Goal: Task Accomplishment & Management: Complete application form

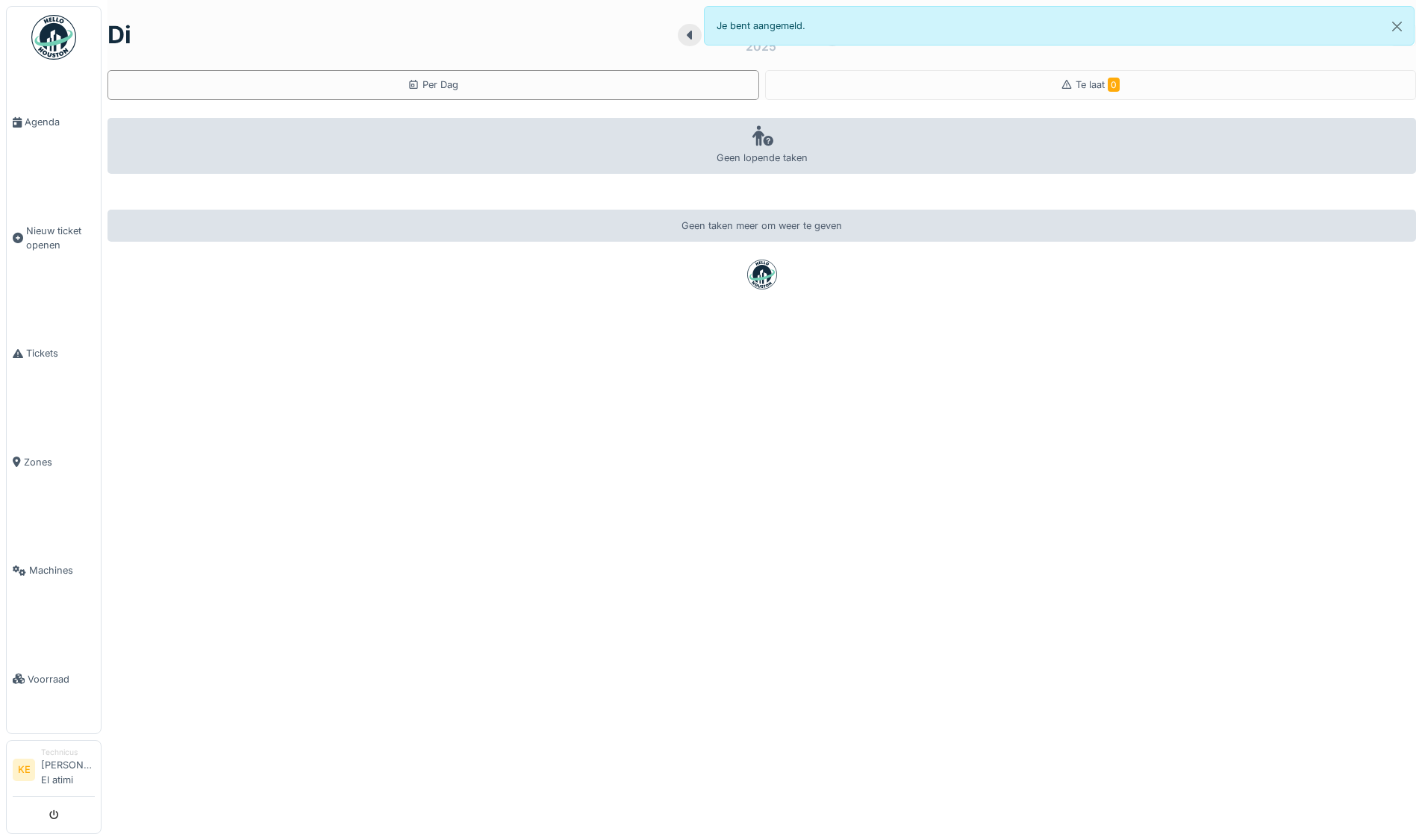
click at [58, 42] on img at bounding box center [53, 37] width 44 height 44
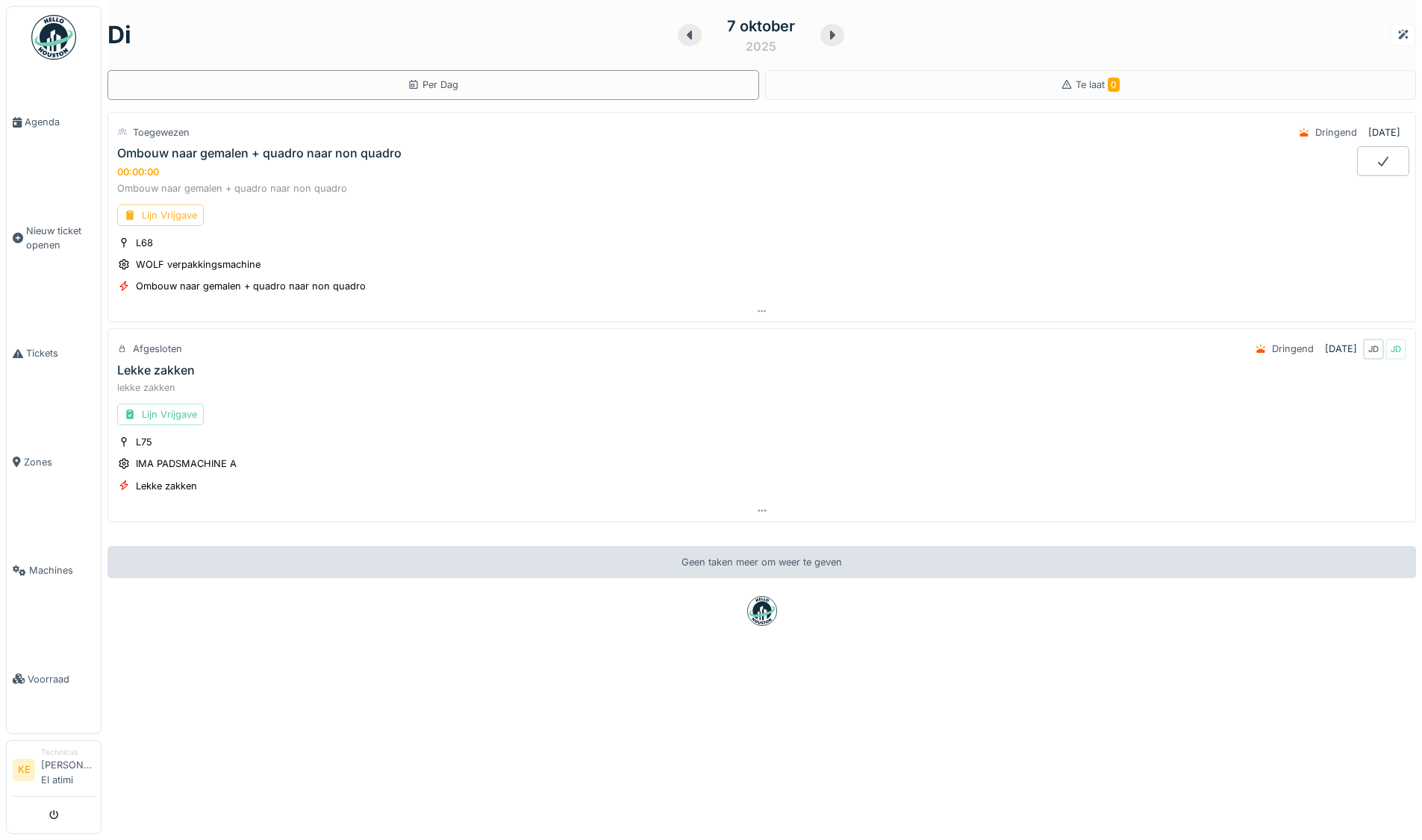
click at [182, 216] on div "Lijn Vrijgave" at bounding box center [160, 215] width 87 height 22
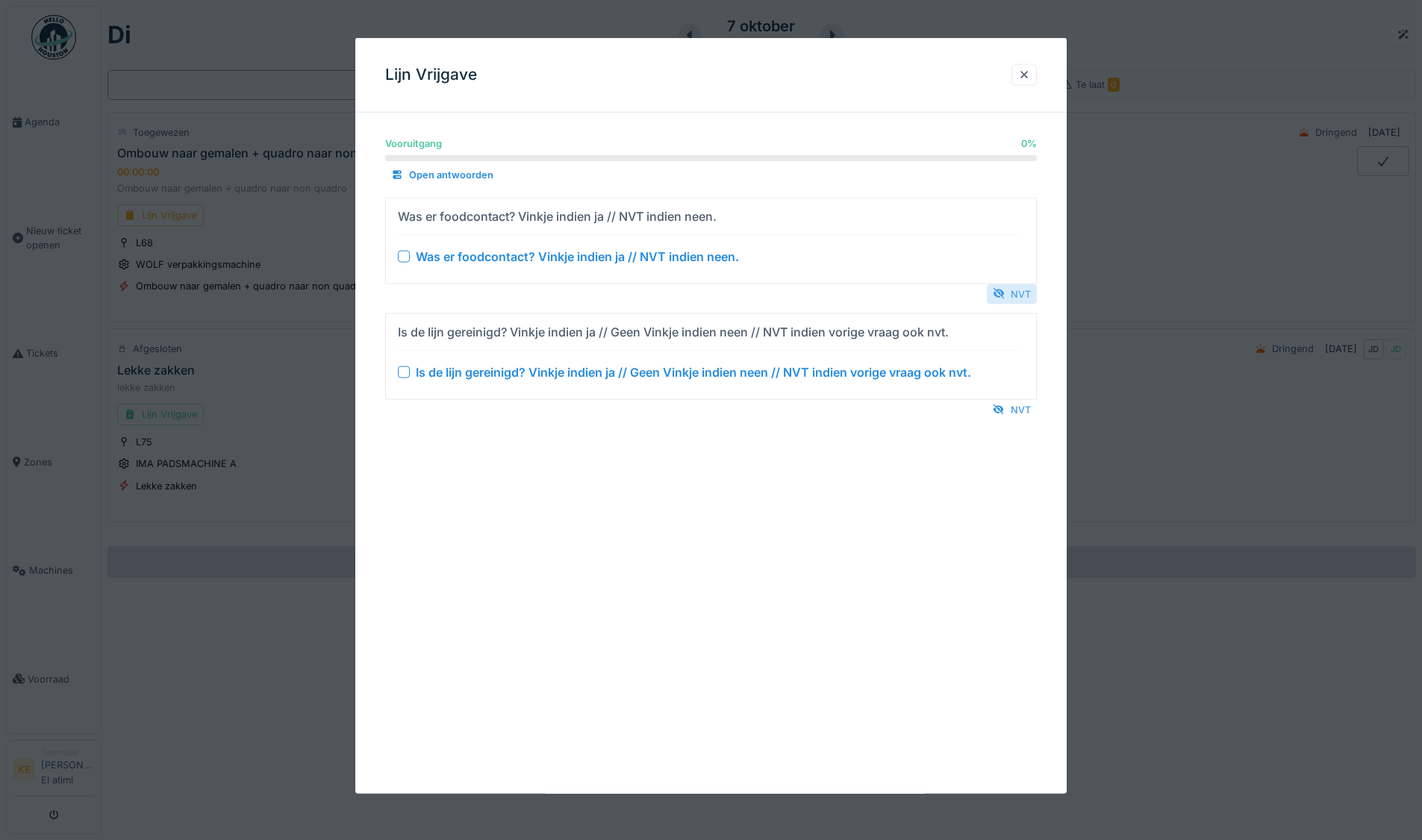
click at [1020, 288] on div "NVT" at bounding box center [1011, 293] width 50 height 20
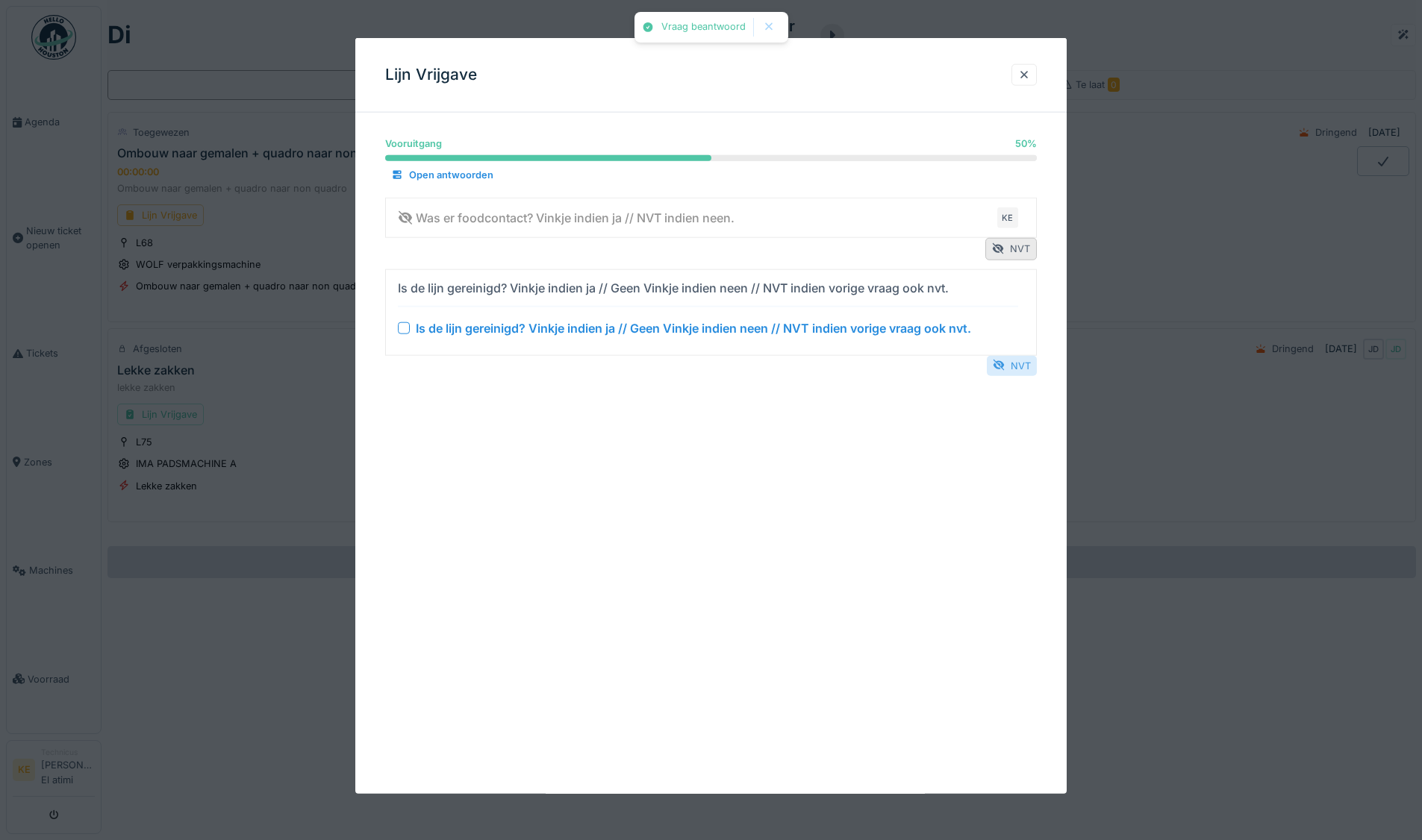
click at [1026, 359] on div "NVT" at bounding box center [1011, 365] width 50 height 20
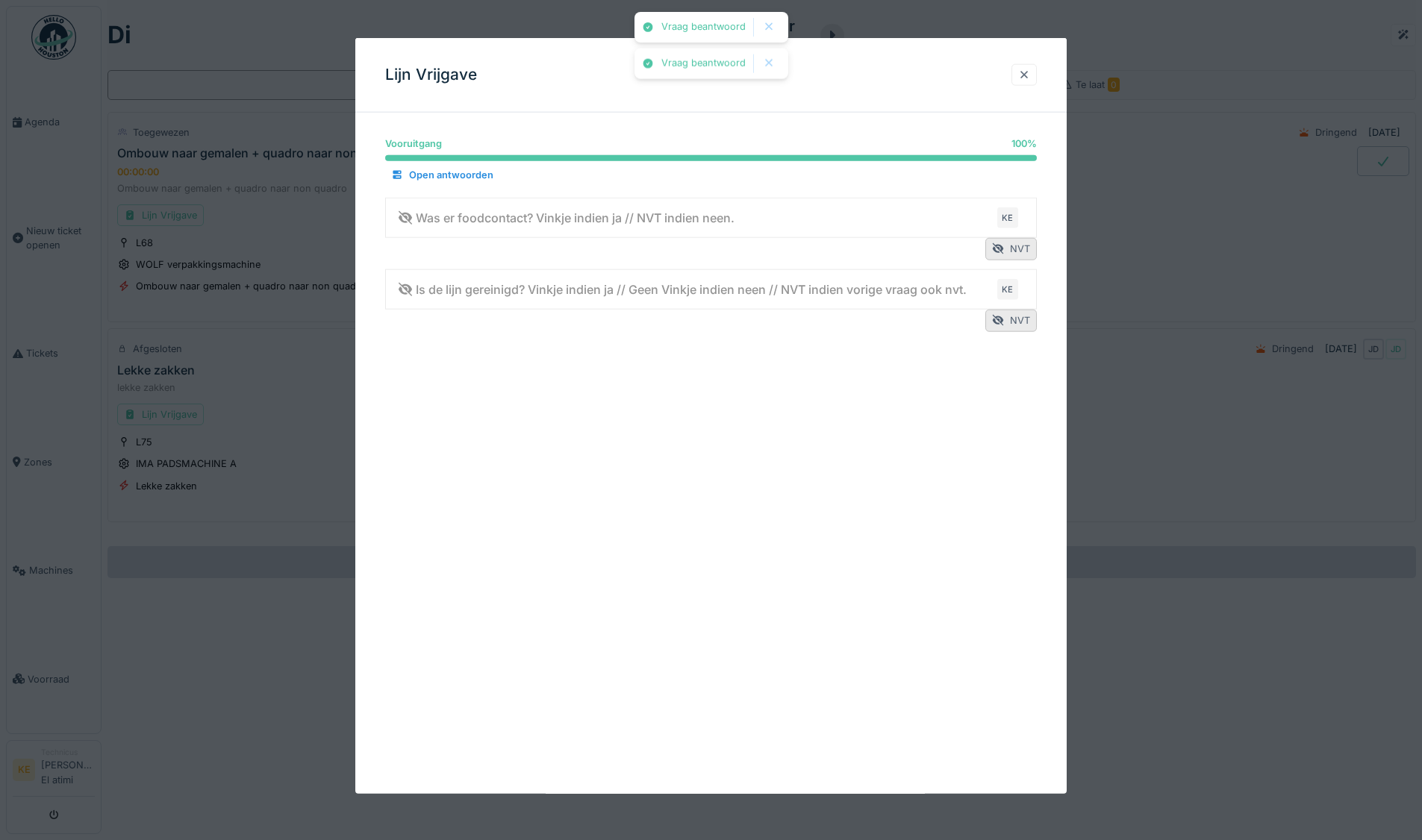
click at [1027, 70] on div at bounding box center [1024, 74] width 12 height 14
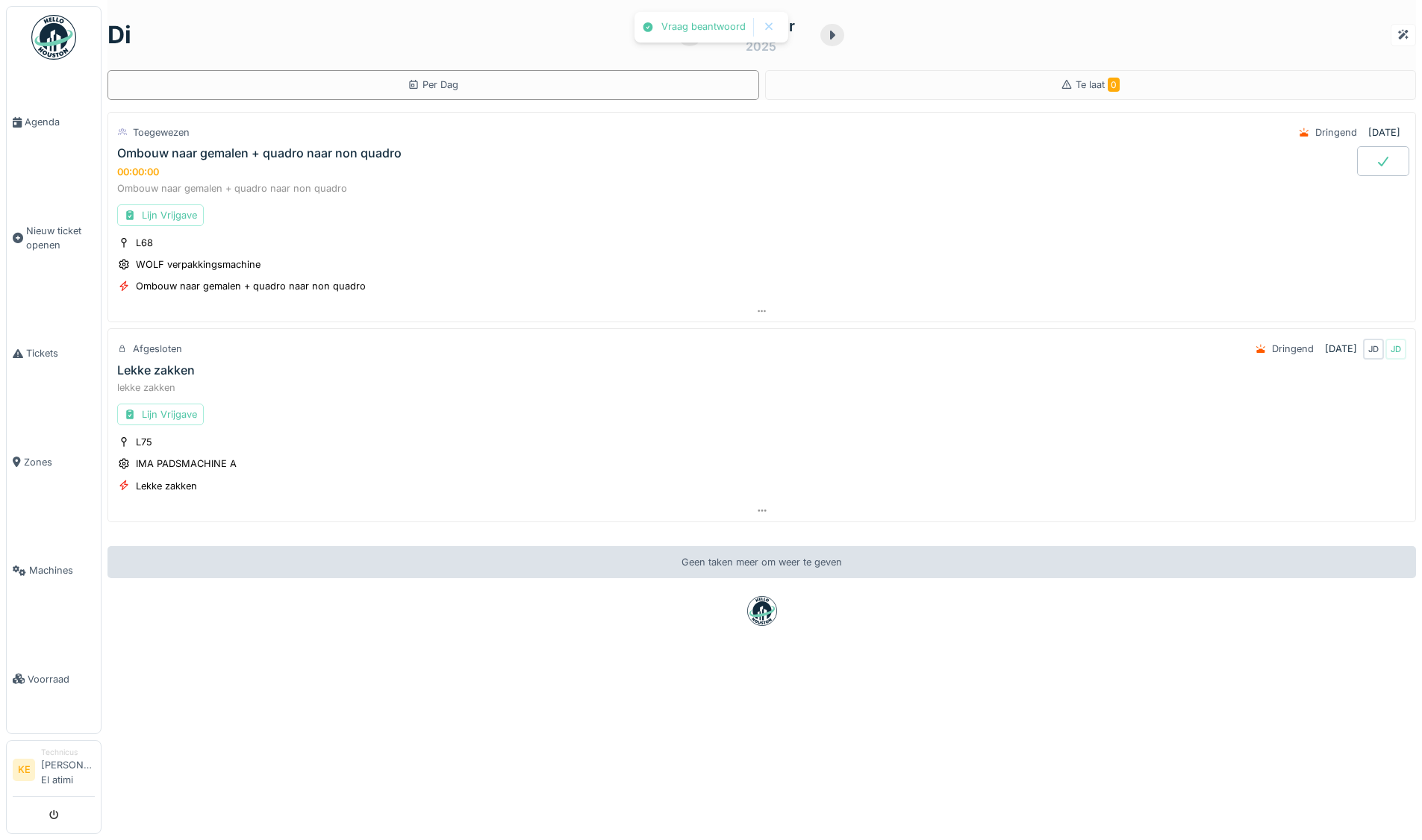
click at [1378, 157] on icon at bounding box center [1382, 161] width 10 height 9
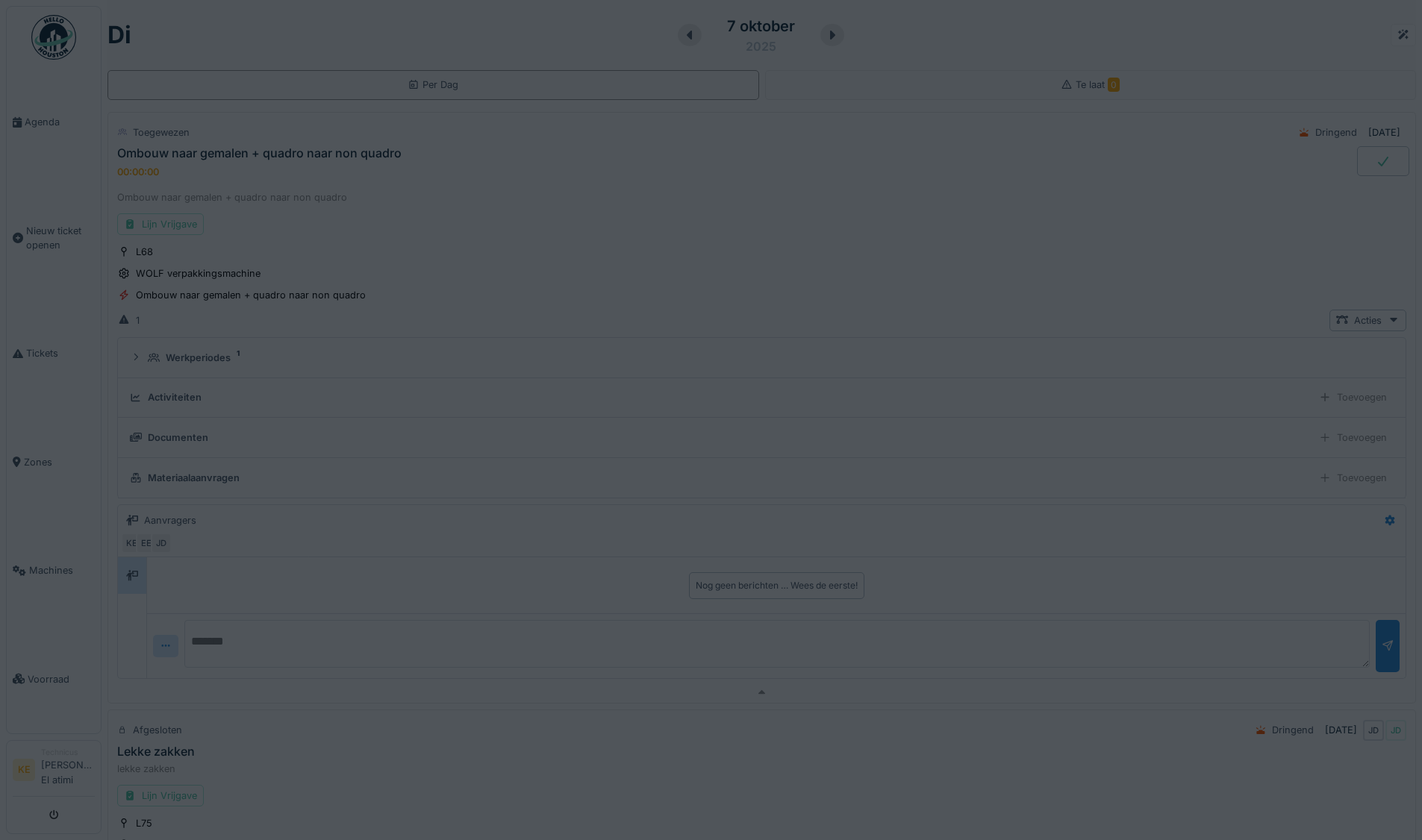
scroll to position [52, 0]
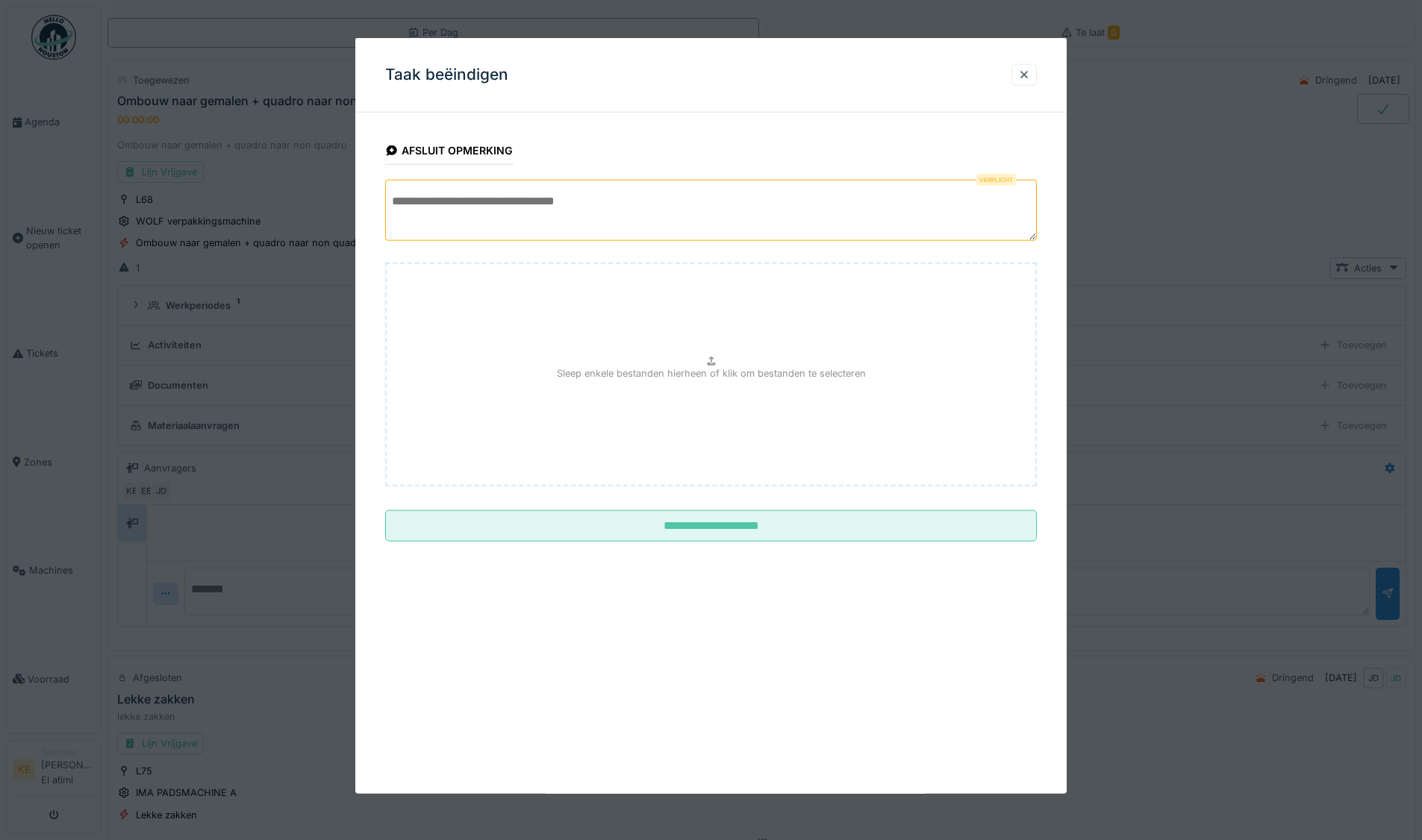
click at [553, 209] on textarea at bounding box center [710, 210] width 652 height 61
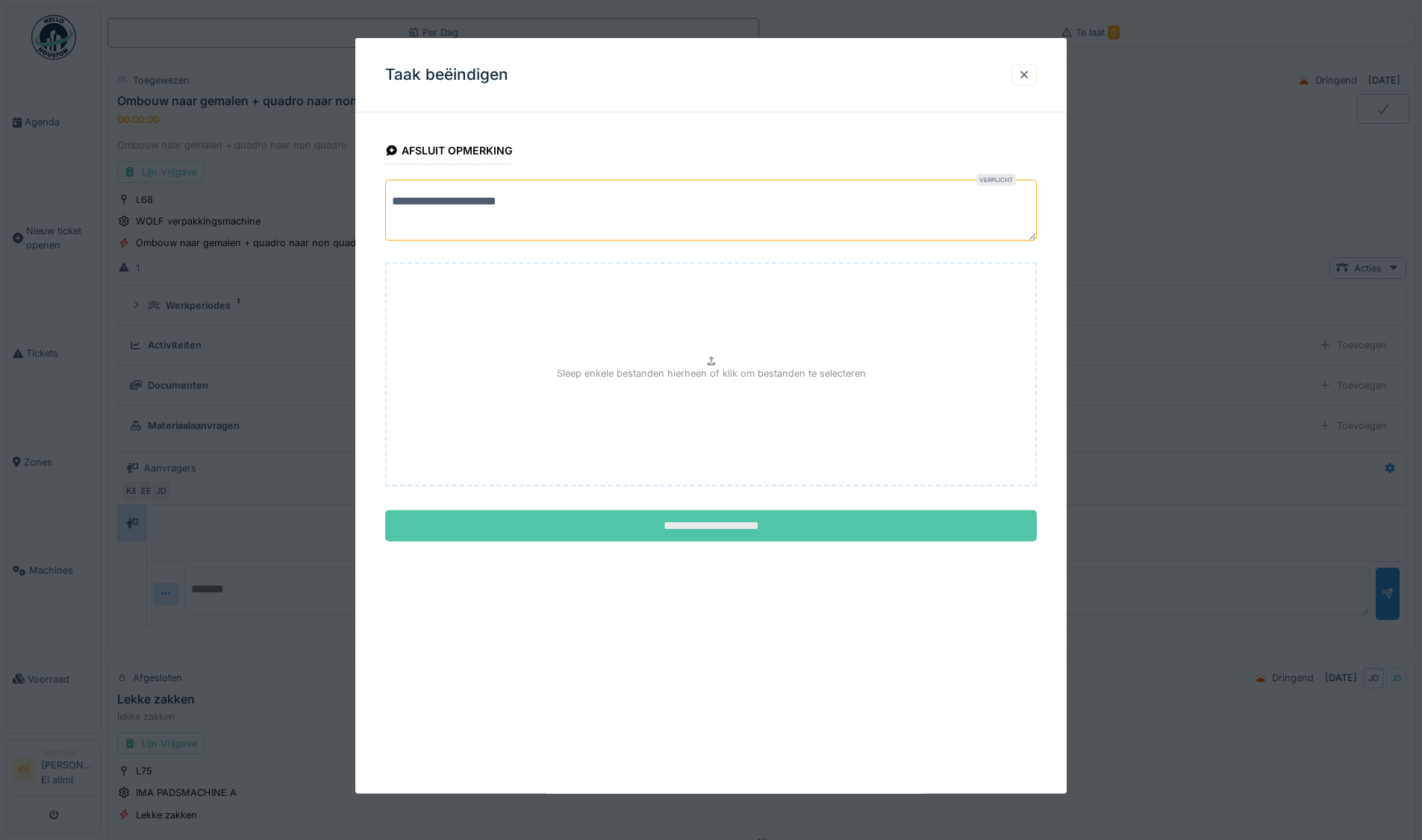
type textarea "**********"
click at [725, 521] on input "**********" at bounding box center [710, 525] width 652 height 31
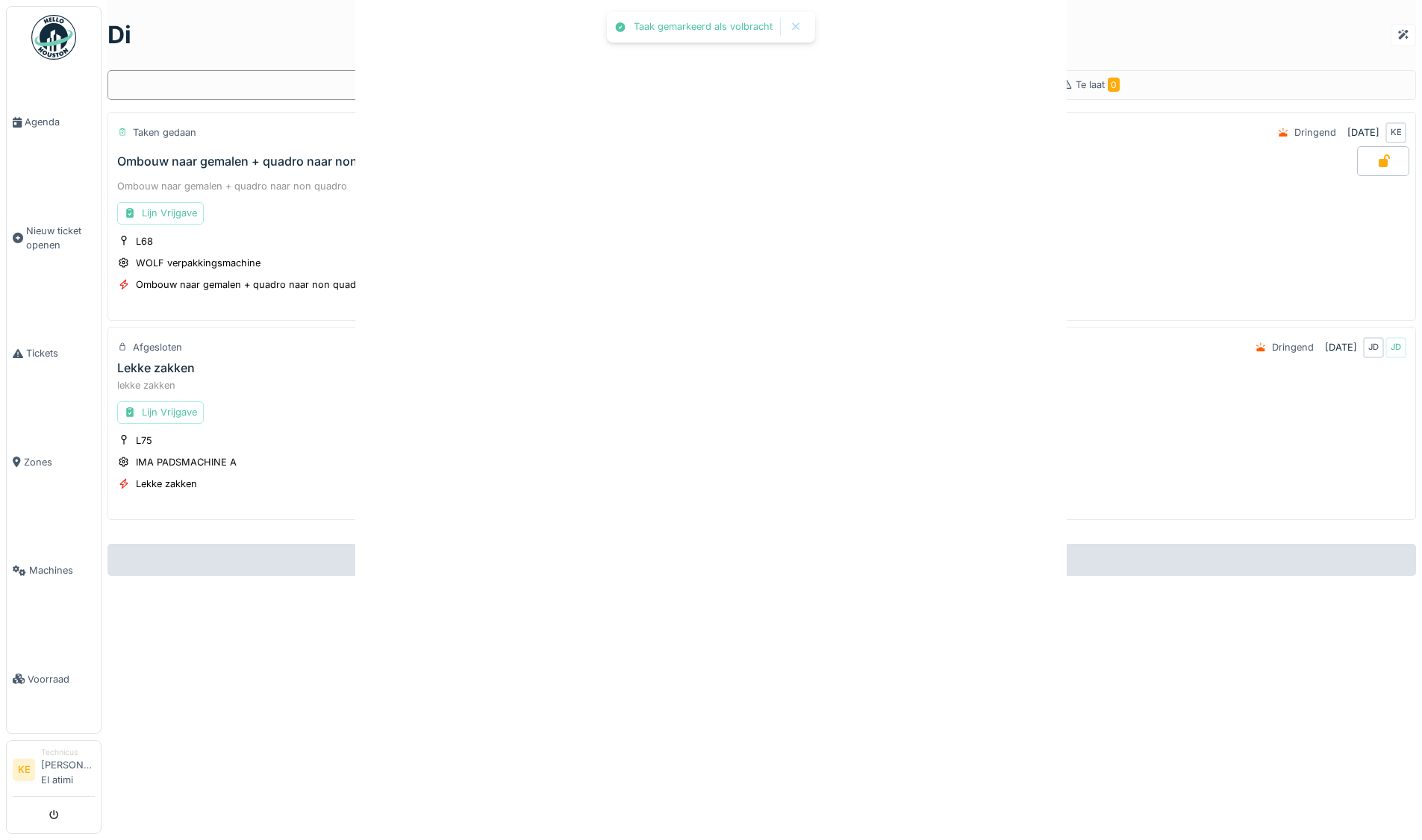
scroll to position [0, 0]
